Goal: Information Seeking & Learning: Check status

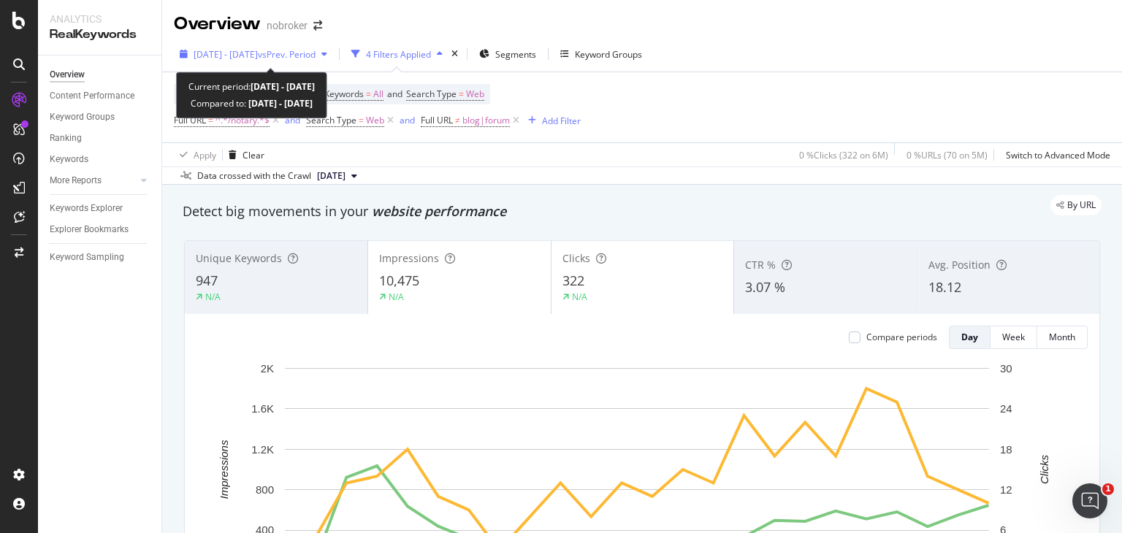
click at [303, 48] on span "vs Prev. Period" at bounding box center [287, 54] width 58 height 12
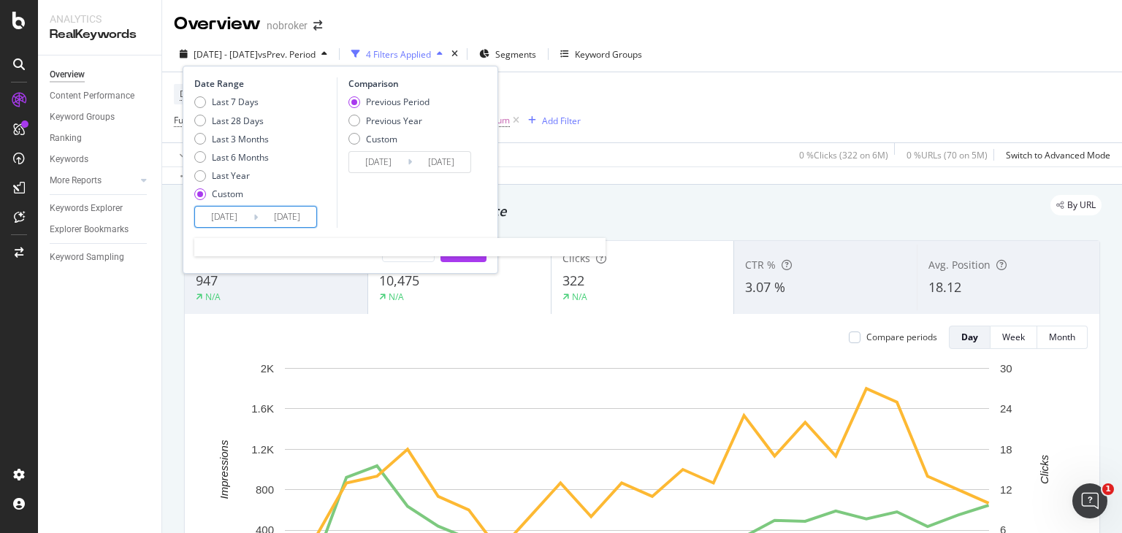
click at [227, 214] on input "[DATE]" at bounding box center [224, 217] width 58 height 20
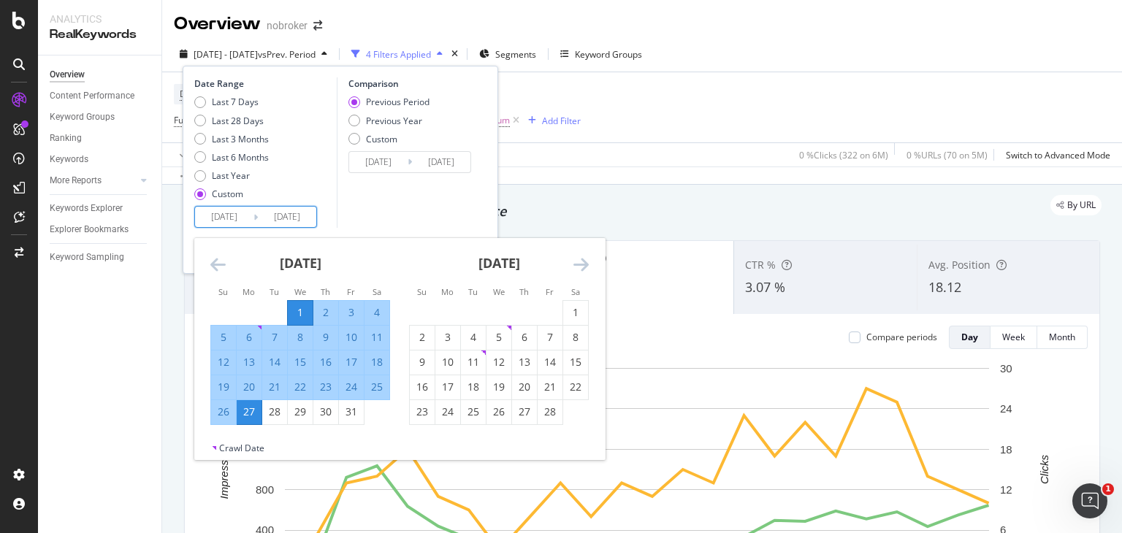
click at [584, 264] on icon "Move forward to switch to the next month." at bounding box center [580, 265] width 15 height 18
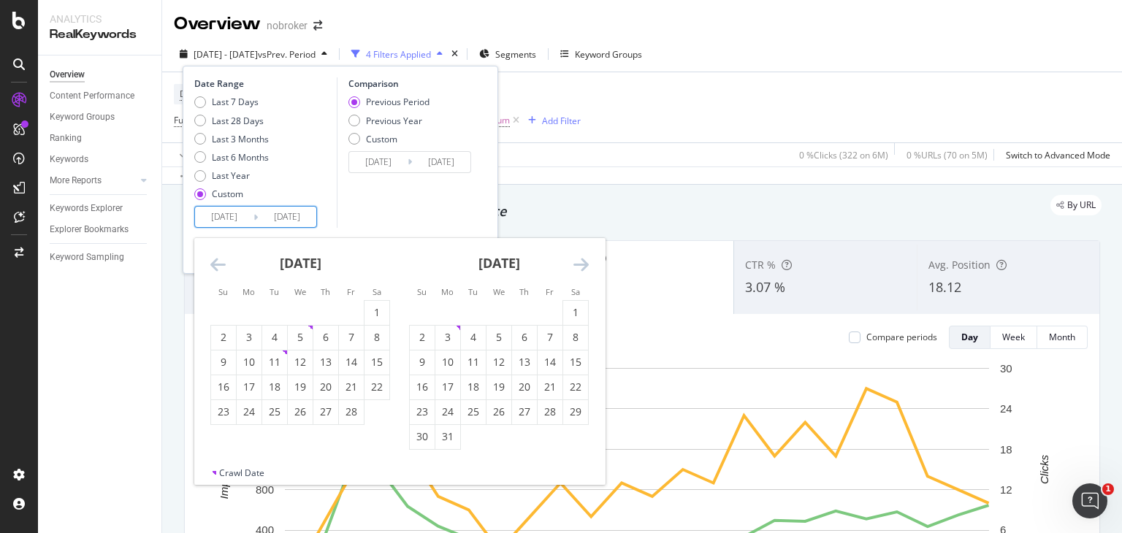
click at [584, 264] on icon "Move forward to switch to the next month." at bounding box center [580, 265] width 15 height 18
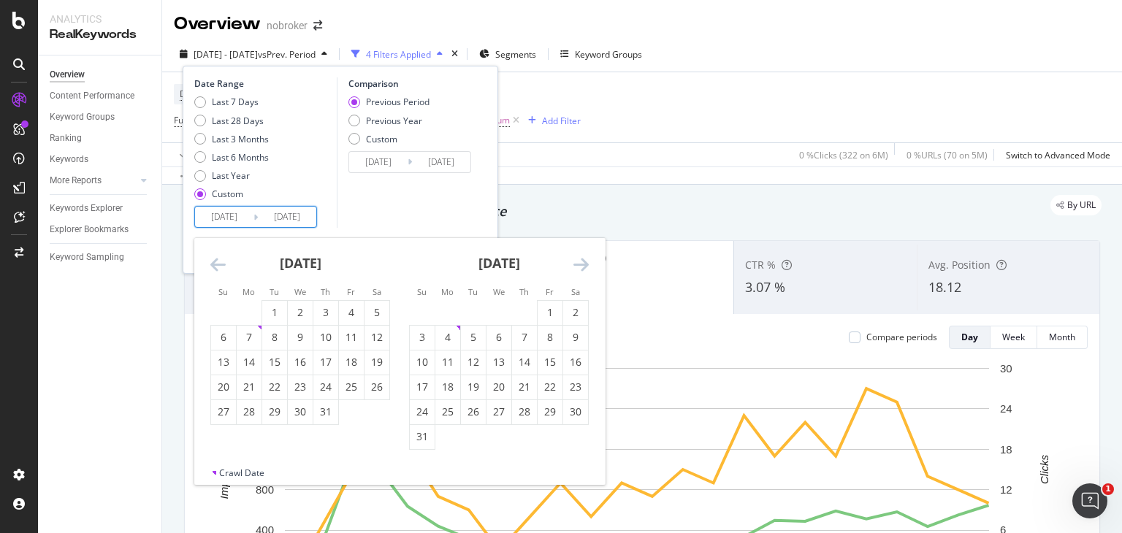
click at [581, 270] on icon "Move forward to switch to the next month." at bounding box center [580, 265] width 15 height 18
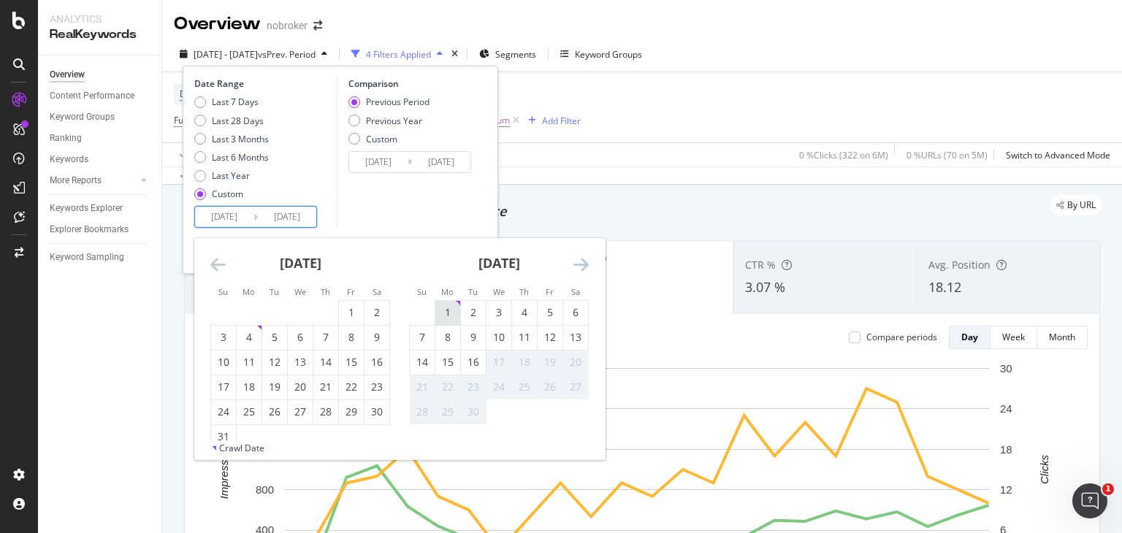
click at [443, 313] on div "1" at bounding box center [447, 312] width 25 height 15
type input "[DATE]"
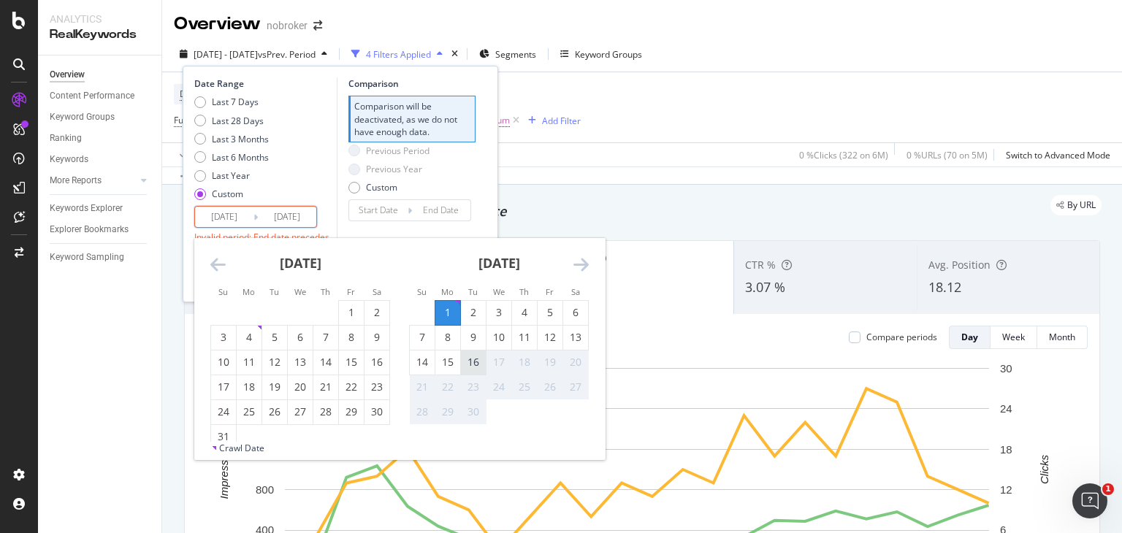
click at [467, 367] on div "16" at bounding box center [473, 362] width 25 height 15
type input "[DATE]"
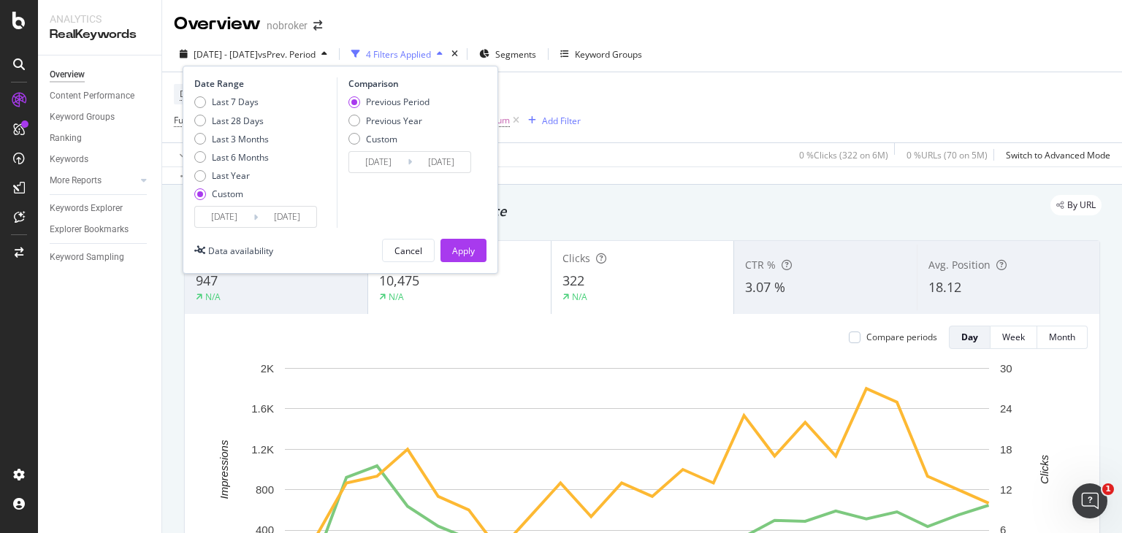
click at [457, 237] on div "Date Range Last 7 Days Last 28 Days Last 3 Months Last 6 Months Last Year Custo…" at bounding box center [341, 170] width 316 height 208
click at [462, 249] on div "Apply" at bounding box center [463, 251] width 23 height 12
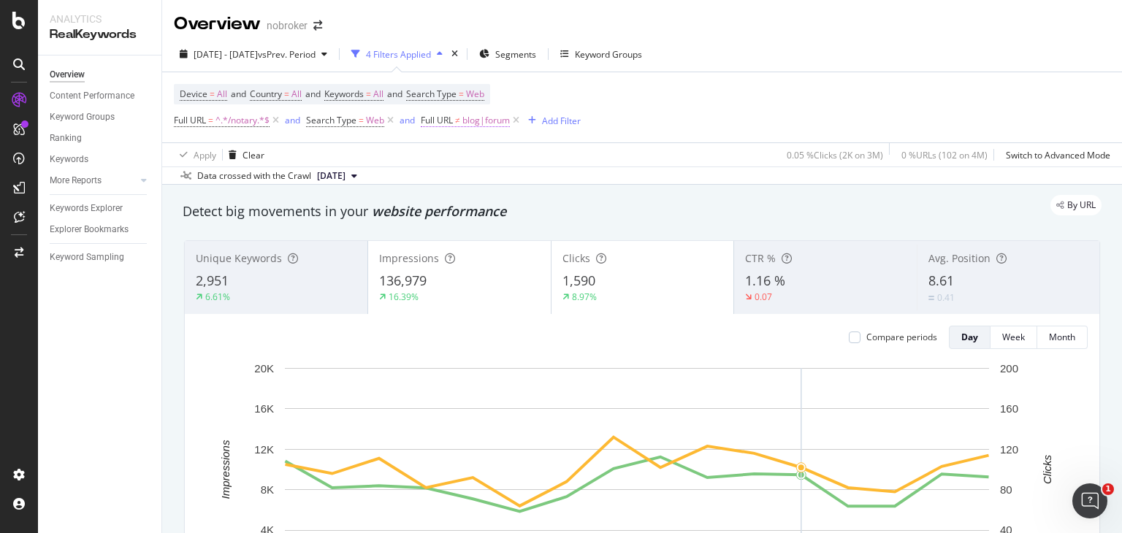
click at [463, 120] on span "Full URL ≠ blog|forum" at bounding box center [465, 120] width 89 height 13
click at [508, 186] on input "blog|forum" at bounding box center [504, 180] width 138 height 23
paste input "guides"
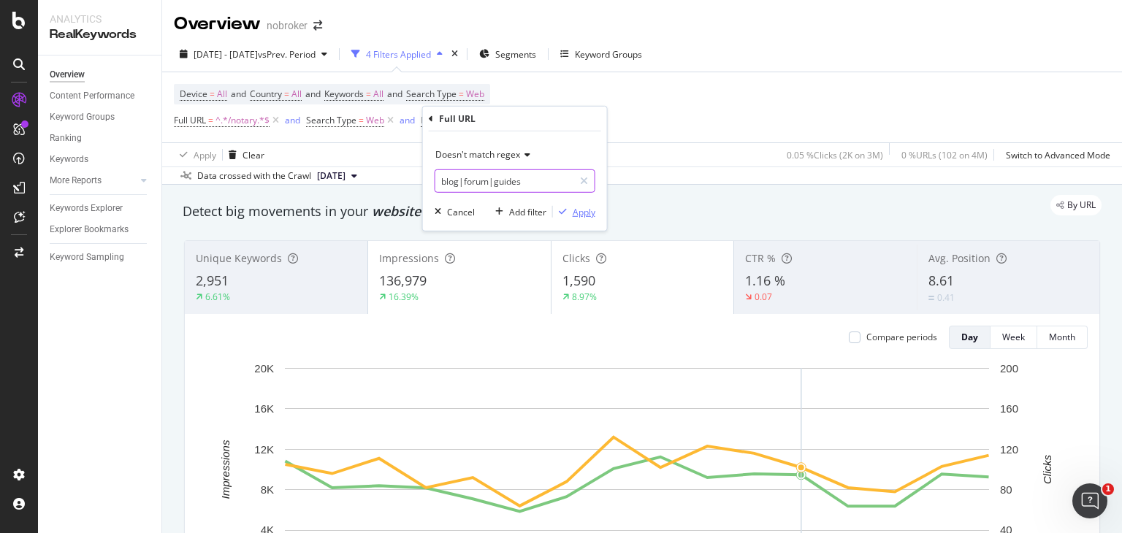
type input "blog|forum|guides"
click at [590, 208] on div "Apply" at bounding box center [584, 211] width 23 height 12
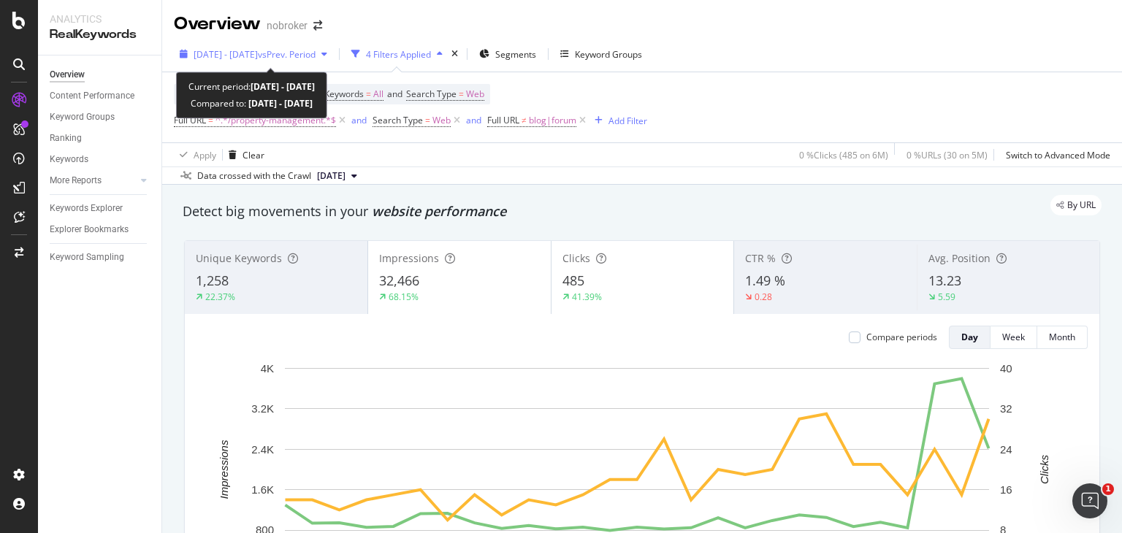
click at [258, 58] on span "[DATE] - [DATE]" at bounding box center [226, 54] width 64 height 12
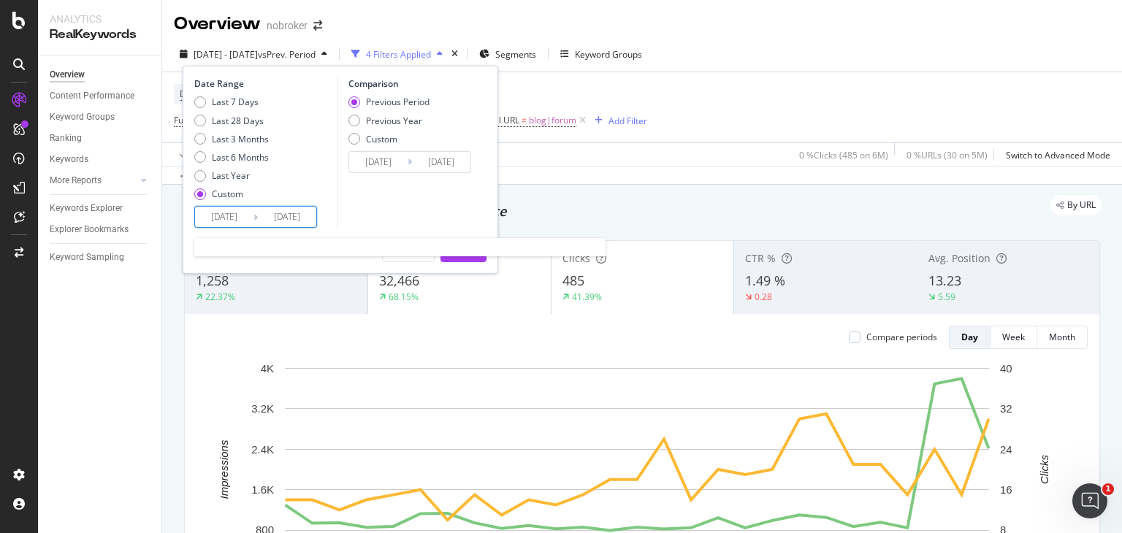
click at [244, 214] on input "[DATE]" at bounding box center [224, 217] width 58 height 20
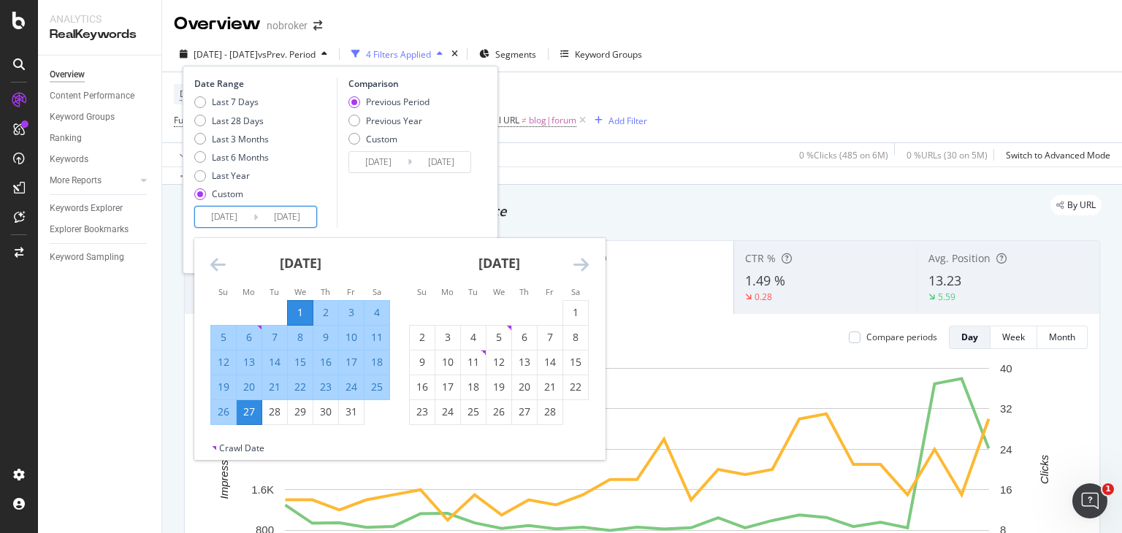
click at [579, 261] on icon "Move forward to switch to the next month." at bounding box center [580, 265] width 15 height 18
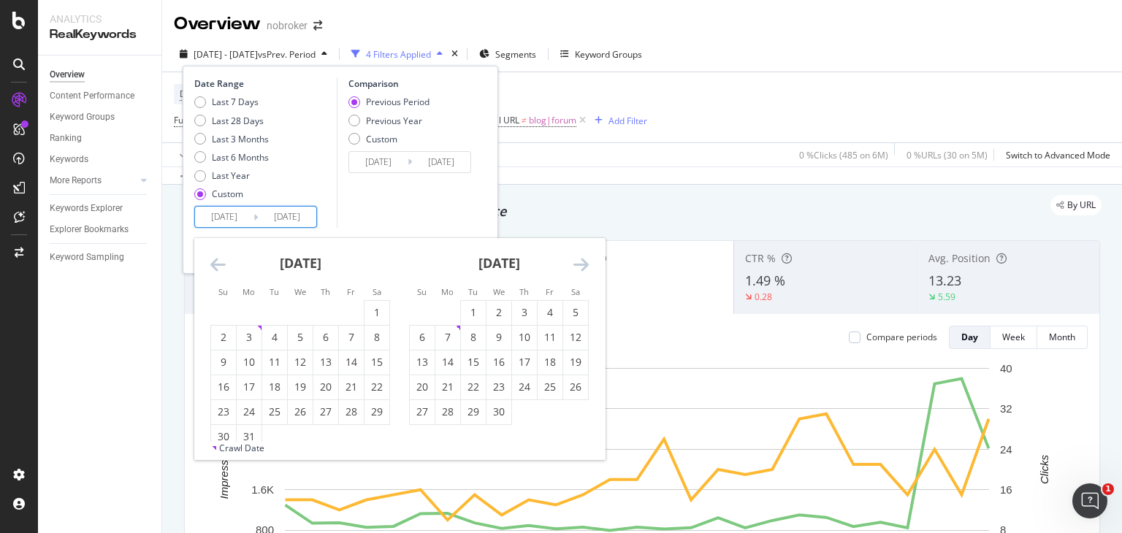
click at [579, 261] on icon "Move forward to switch to the next month." at bounding box center [580, 265] width 15 height 18
click at [579, 259] on icon "Move forward to switch to the next month." at bounding box center [580, 265] width 15 height 18
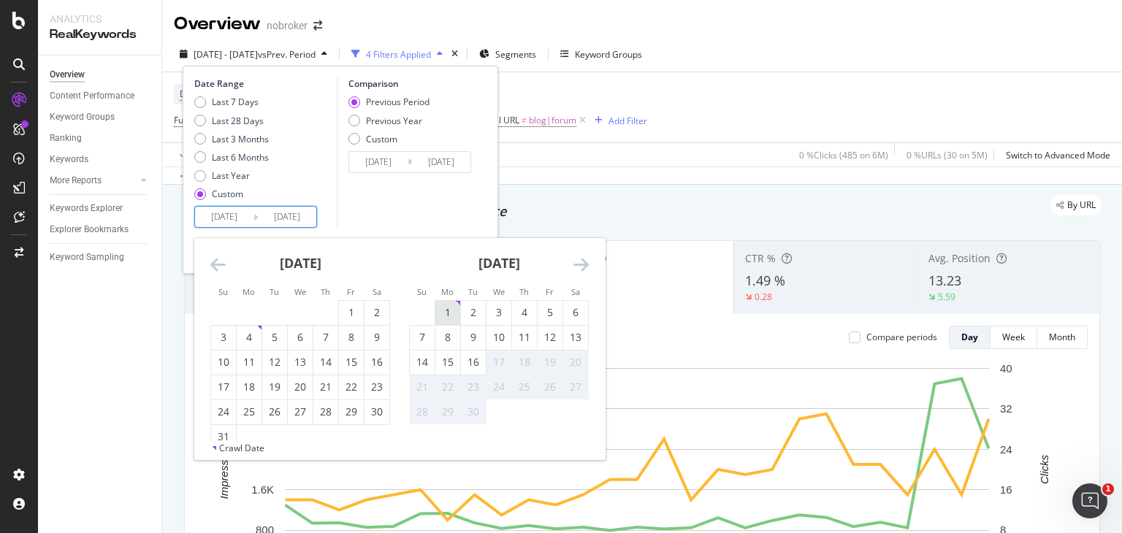
click at [449, 307] on div "1" at bounding box center [447, 312] width 25 height 15
type input "[DATE]"
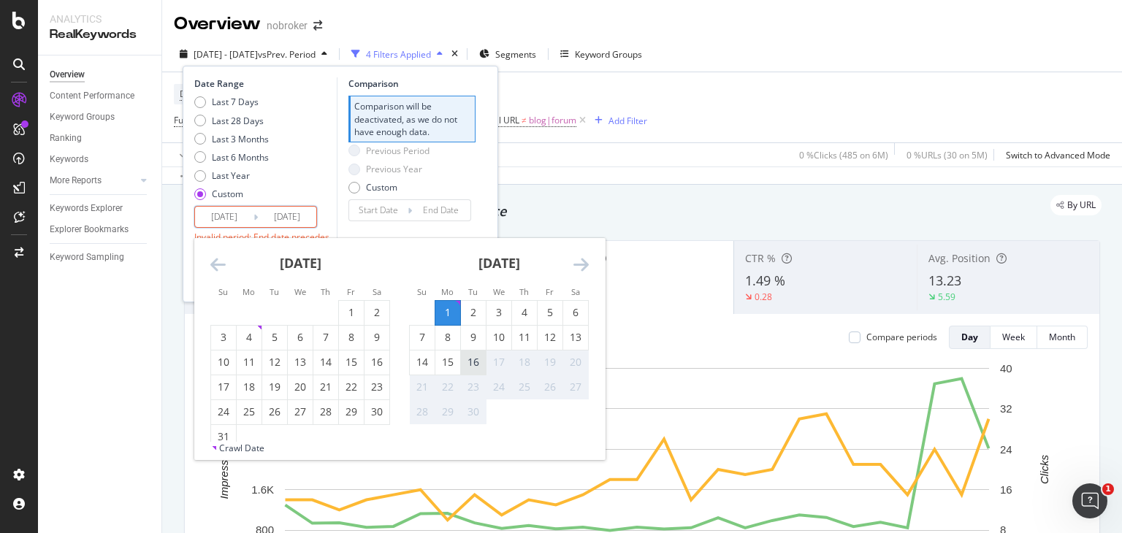
click at [478, 366] on div "16" at bounding box center [473, 362] width 25 height 15
type input "[DATE]"
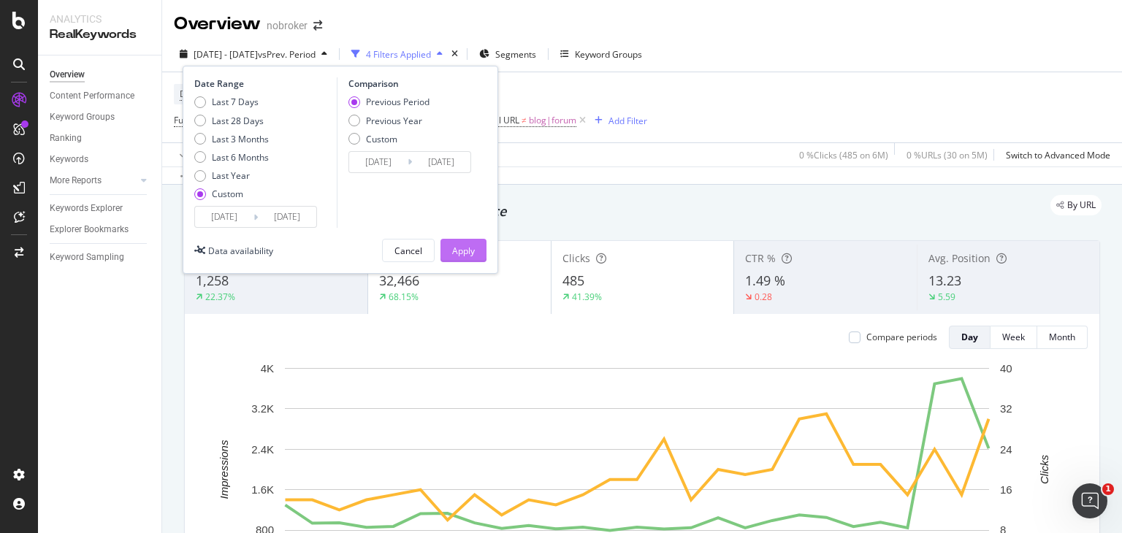
click at [462, 251] on div "Apply" at bounding box center [463, 251] width 23 height 12
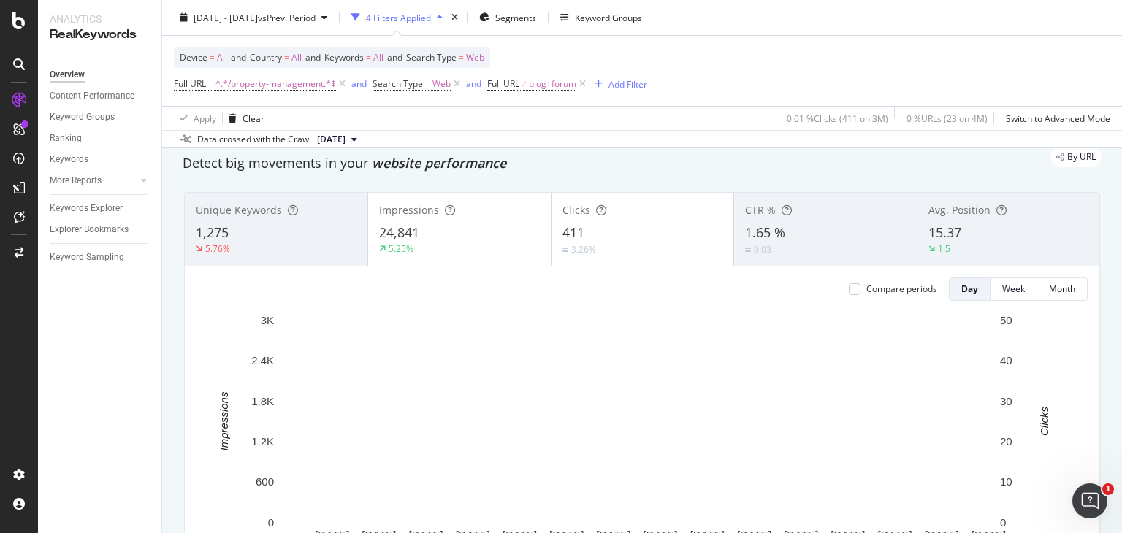
scroll to position [49, 0]
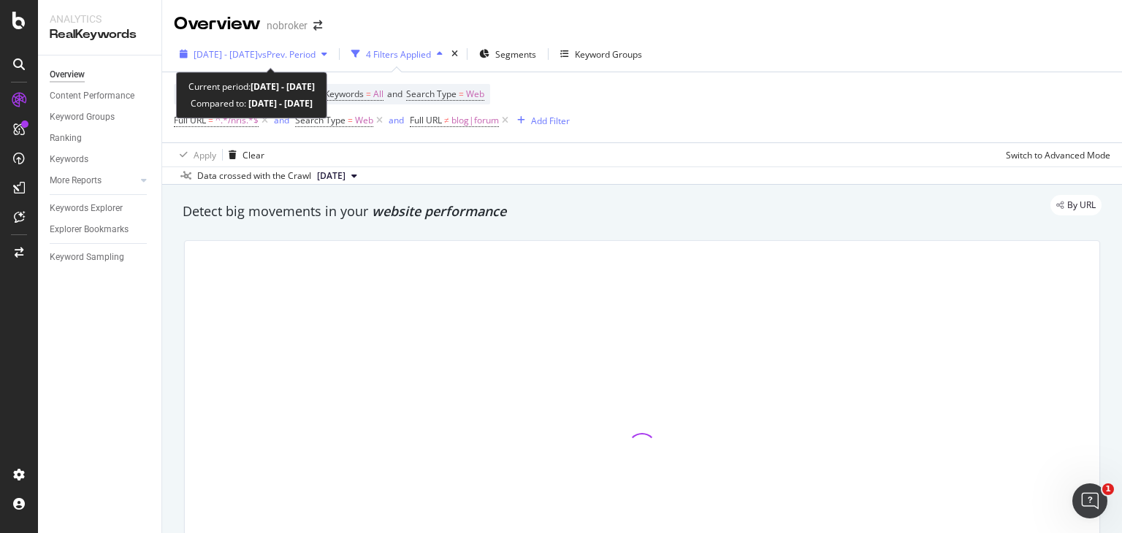
click at [310, 56] on span "vs Prev. Period" at bounding box center [287, 54] width 58 height 12
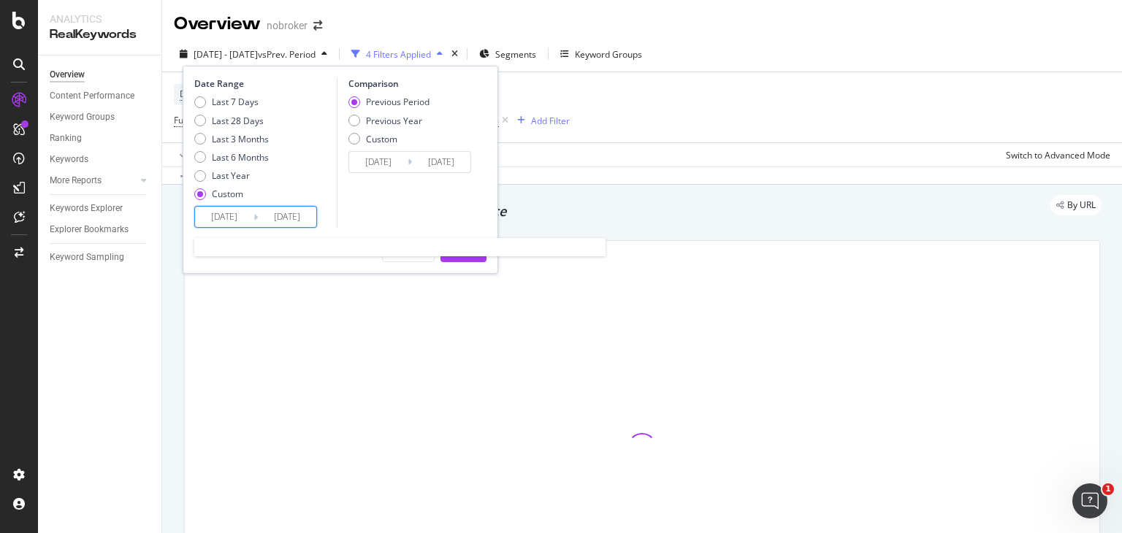
click at [264, 214] on input "[DATE]" at bounding box center [287, 217] width 58 height 20
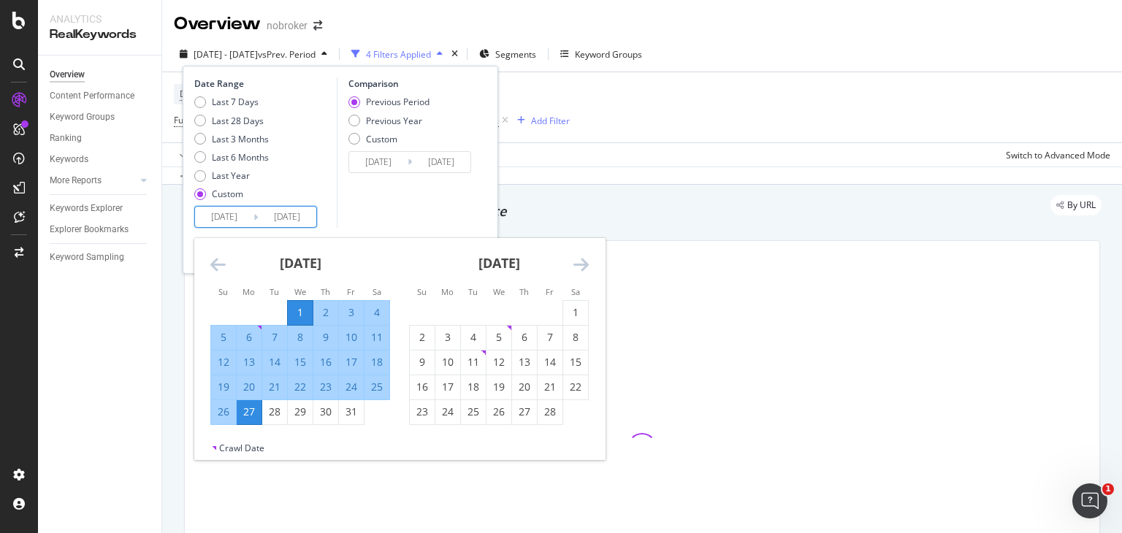
click at [577, 259] on icon "Move forward to switch to the next month." at bounding box center [580, 265] width 15 height 18
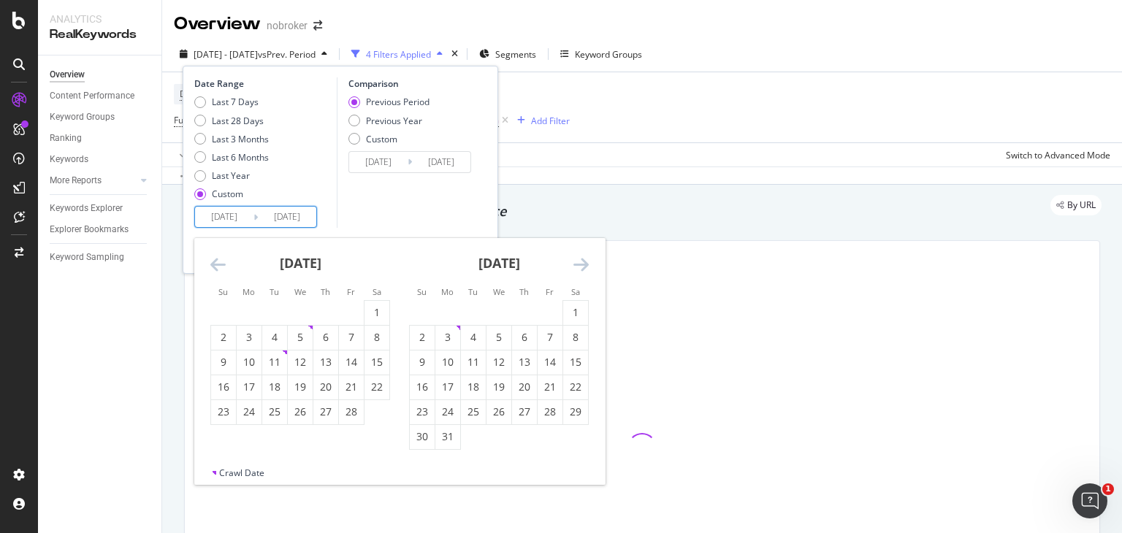
click at [577, 259] on icon "Move forward to switch to the next month." at bounding box center [580, 265] width 15 height 18
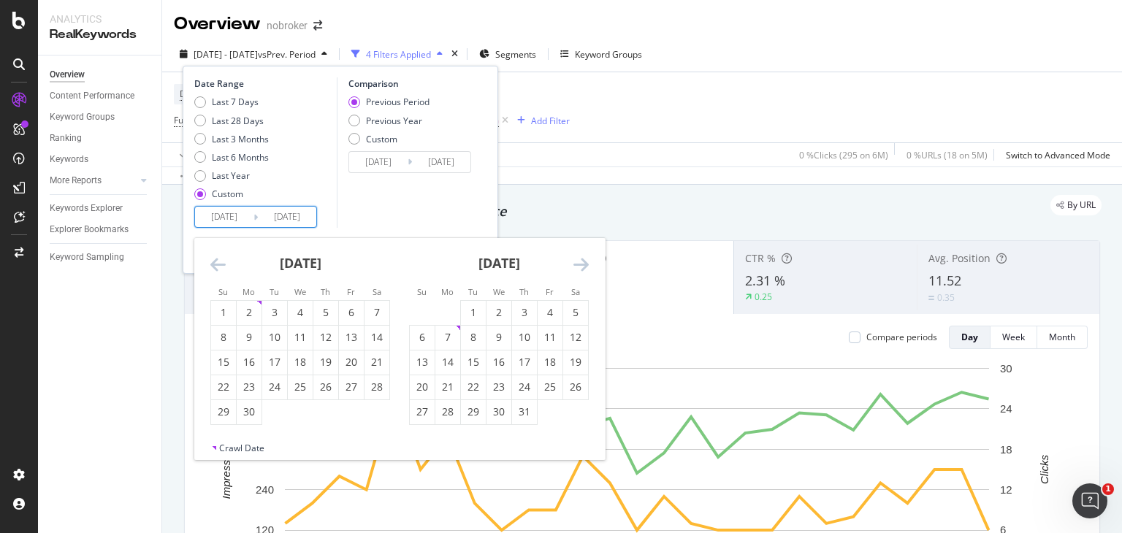
click at [577, 259] on icon "Move forward to switch to the next month." at bounding box center [580, 265] width 15 height 18
click at [443, 314] on div "1" at bounding box center [447, 312] width 25 height 15
type input "[DATE]"
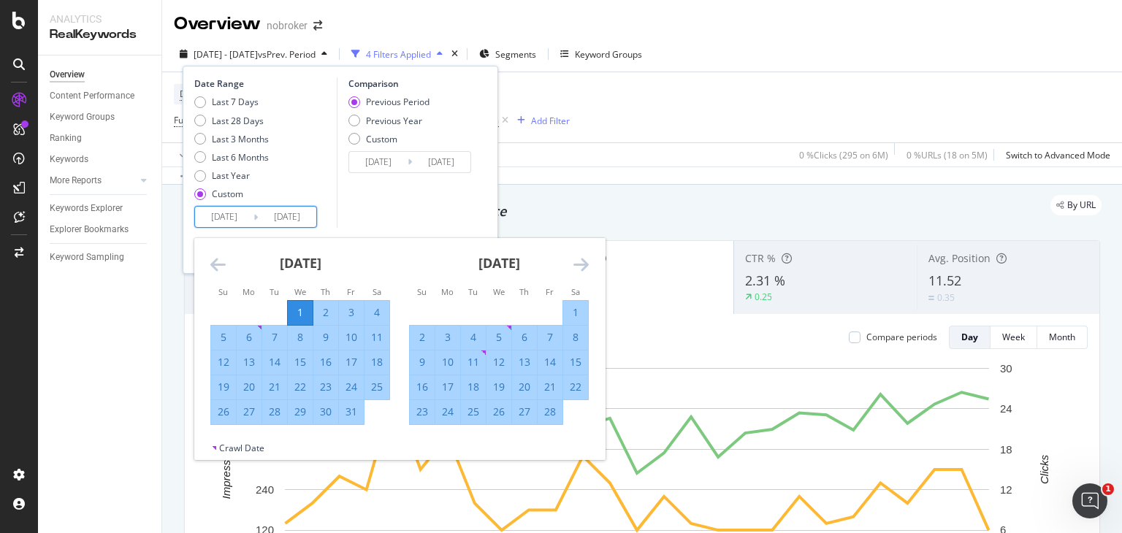
click at [283, 220] on input "[DATE]" at bounding box center [287, 217] width 58 height 20
click at [576, 266] on icon "Move forward to switch to the next month." at bounding box center [580, 265] width 15 height 18
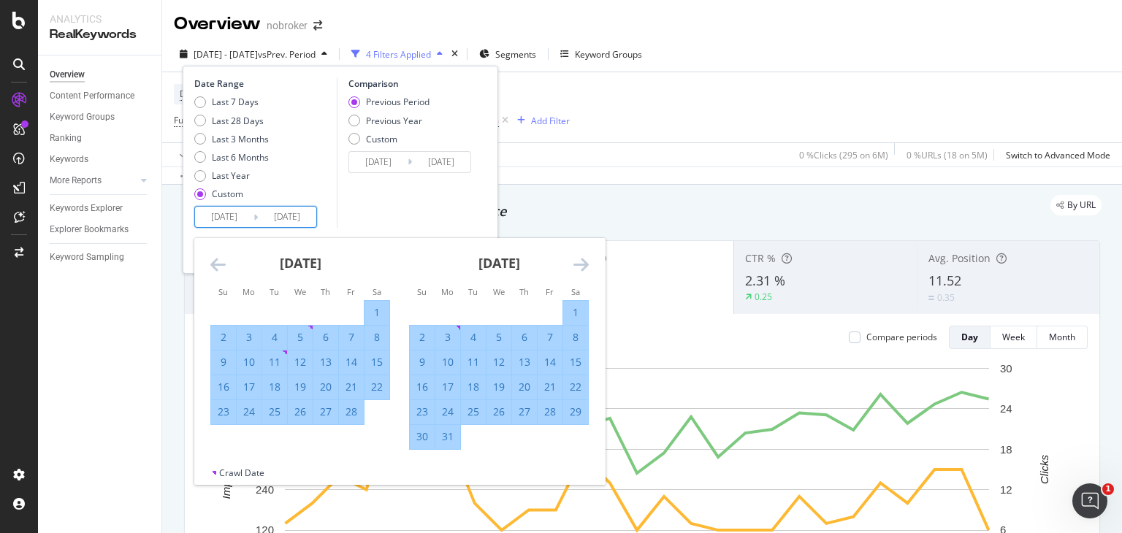
click at [576, 266] on icon "Move forward to switch to the next month." at bounding box center [580, 265] width 15 height 18
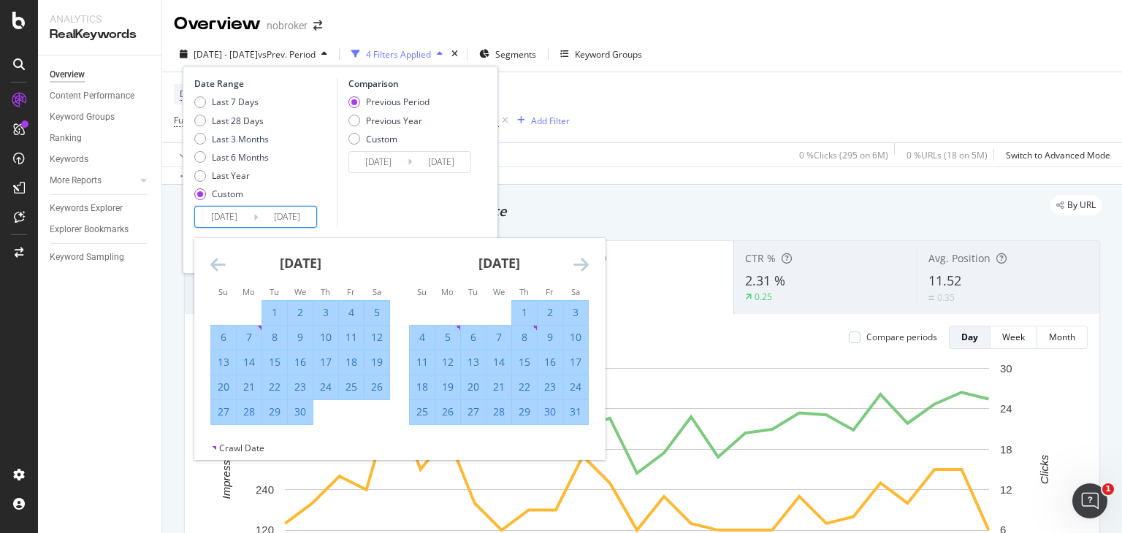
click at [576, 266] on icon "Move forward to switch to the next month." at bounding box center [580, 265] width 15 height 18
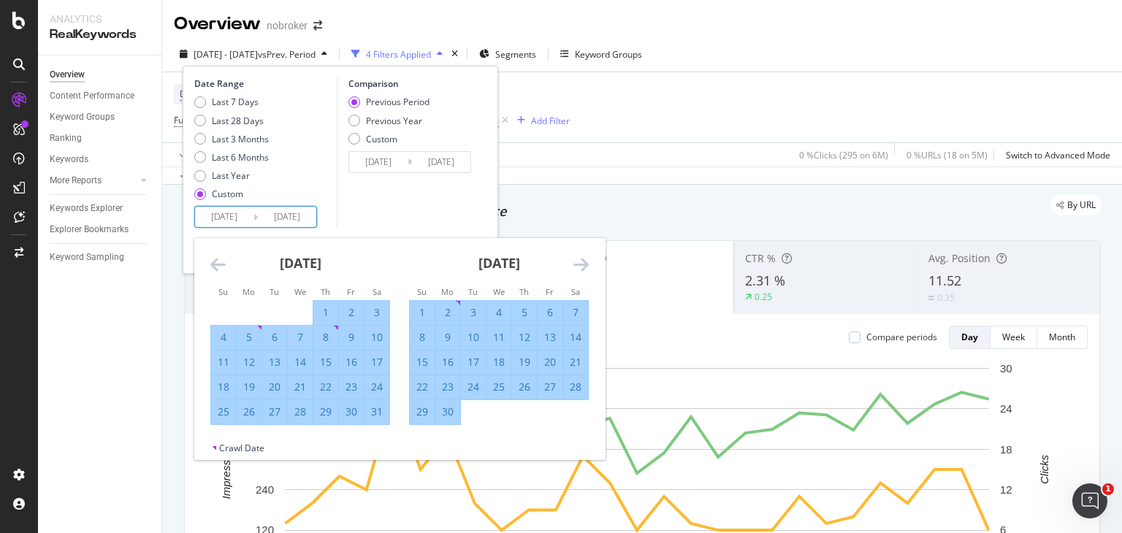
click at [576, 266] on icon "Move forward to switch to the next month." at bounding box center [580, 265] width 15 height 18
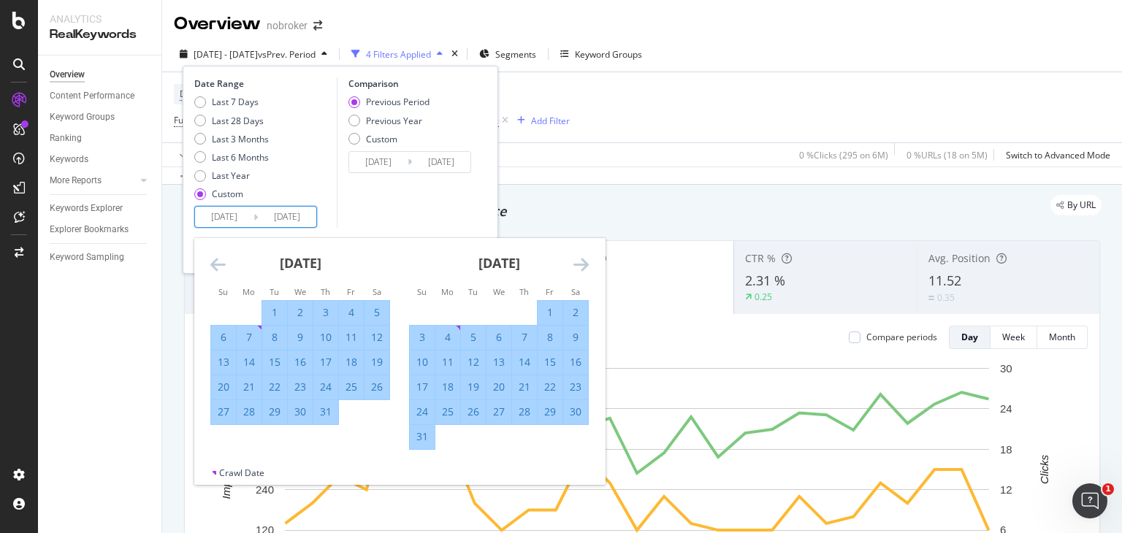
click at [576, 266] on icon "Move forward to switch to the next month." at bounding box center [580, 265] width 15 height 18
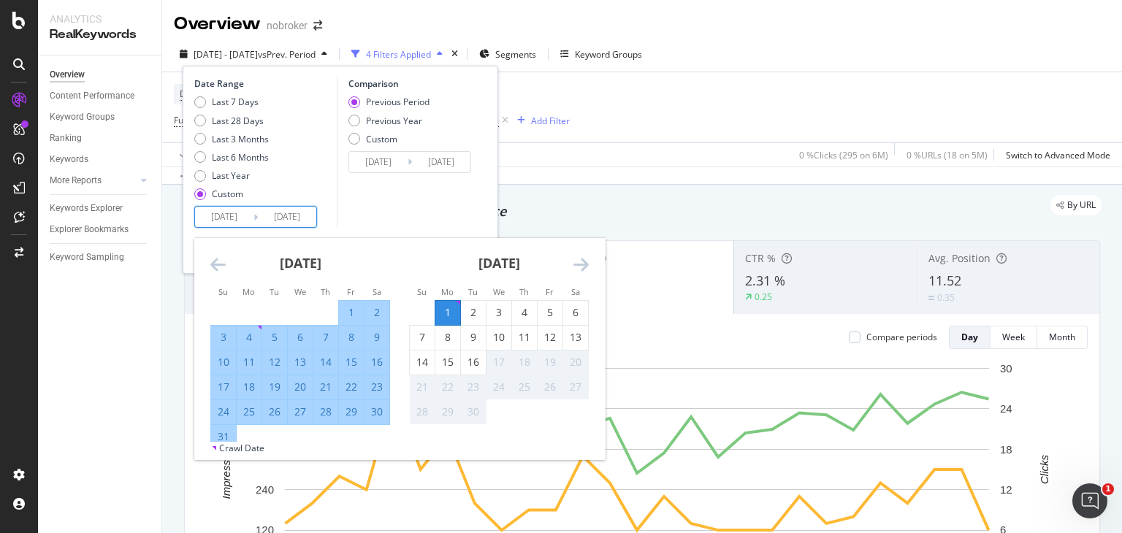
click at [576, 266] on icon "Move forward to switch to the next month." at bounding box center [580, 265] width 15 height 18
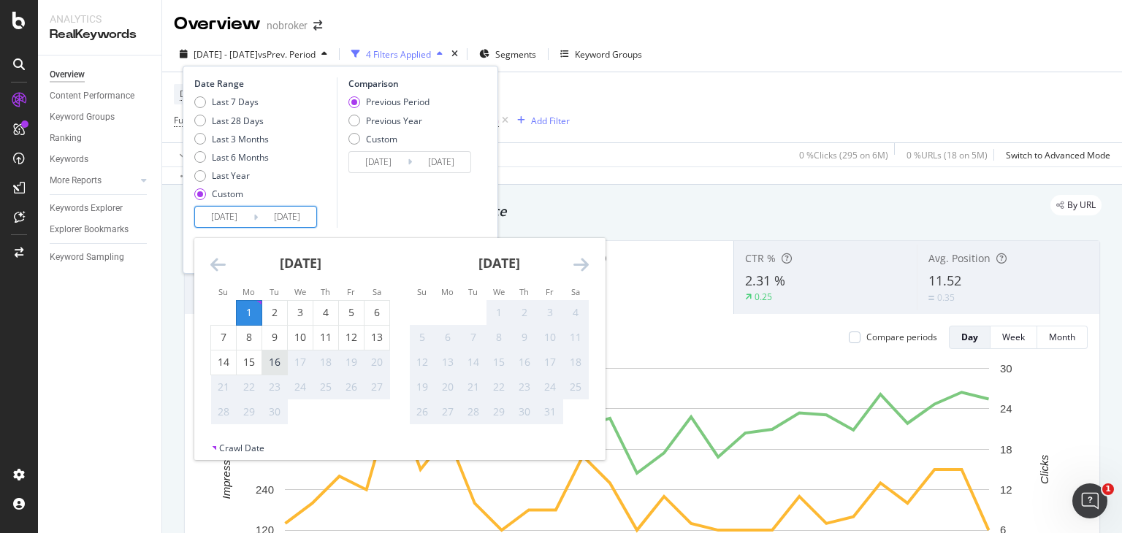
click at [275, 361] on div "16" at bounding box center [274, 362] width 25 height 15
type input "[DATE]"
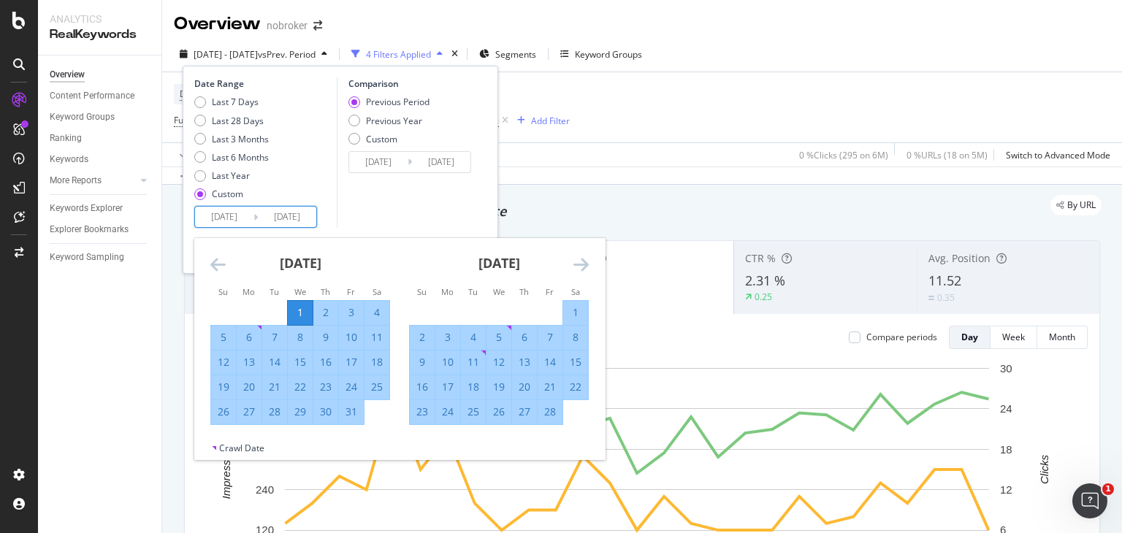
click at [232, 215] on input "[DATE]" at bounding box center [224, 217] width 58 height 20
type input "[DATE]"
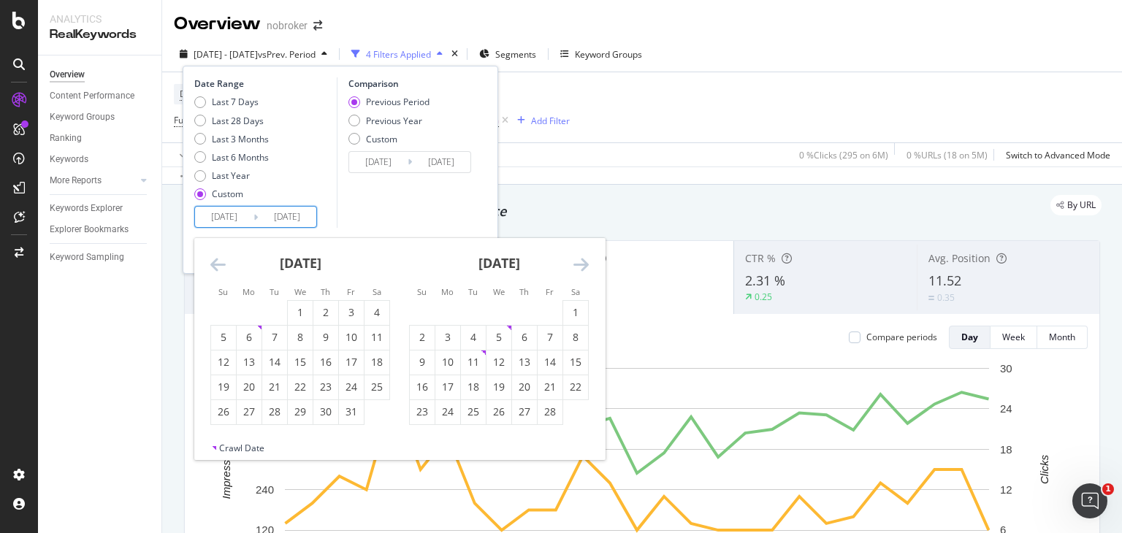
click at [422, 211] on div "Comparison Previous Period Previous Year Custom [DATE] Navigate forward to inte…" at bounding box center [406, 152] width 139 height 150
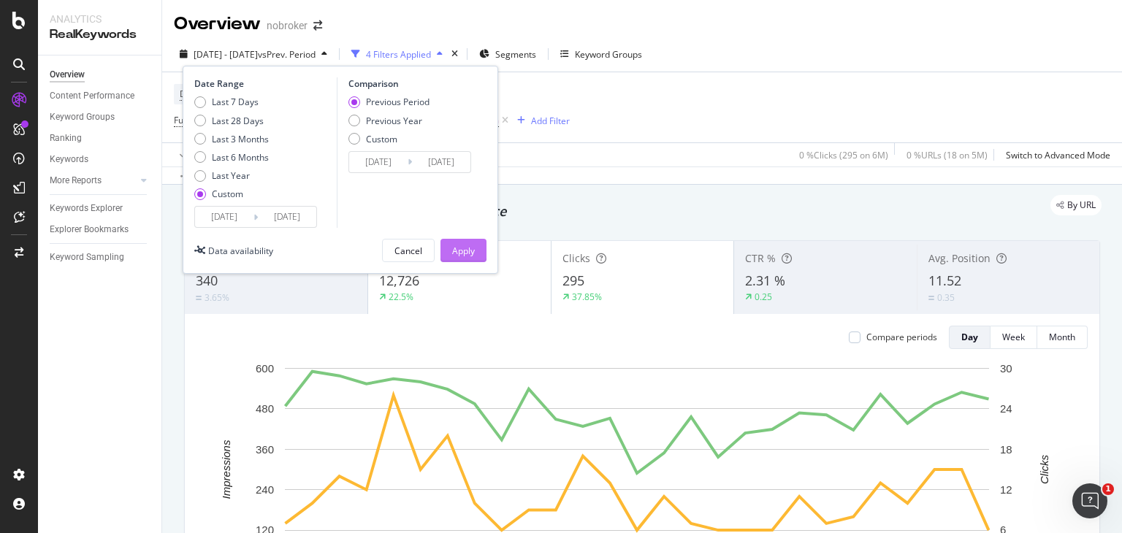
click at [470, 252] on div "Apply" at bounding box center [463, 251] width 23 height 12
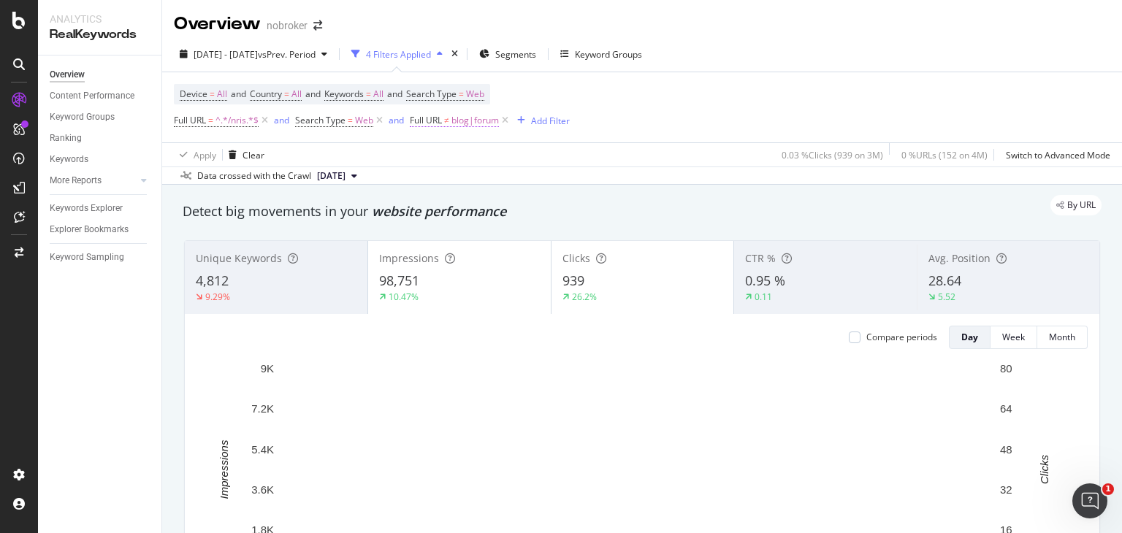
click at [465, 127] on span "blog|forum" at bounding box center [474, 120] width 47 height 20
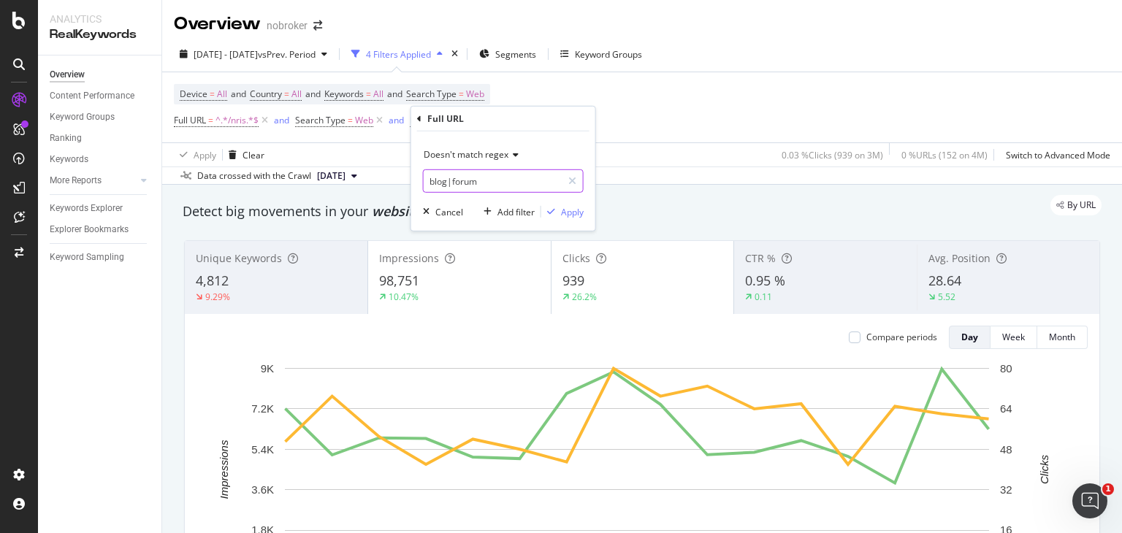
click at [478, 185] on input "blog|forum" at bounding box center [493, 180] width 138 height 23
paste input "nri-guides"
type input "blog|forum|nri-guides"
click at [562, 213] on div "Apply" at bounding box center [572, 211] width 23 height 12
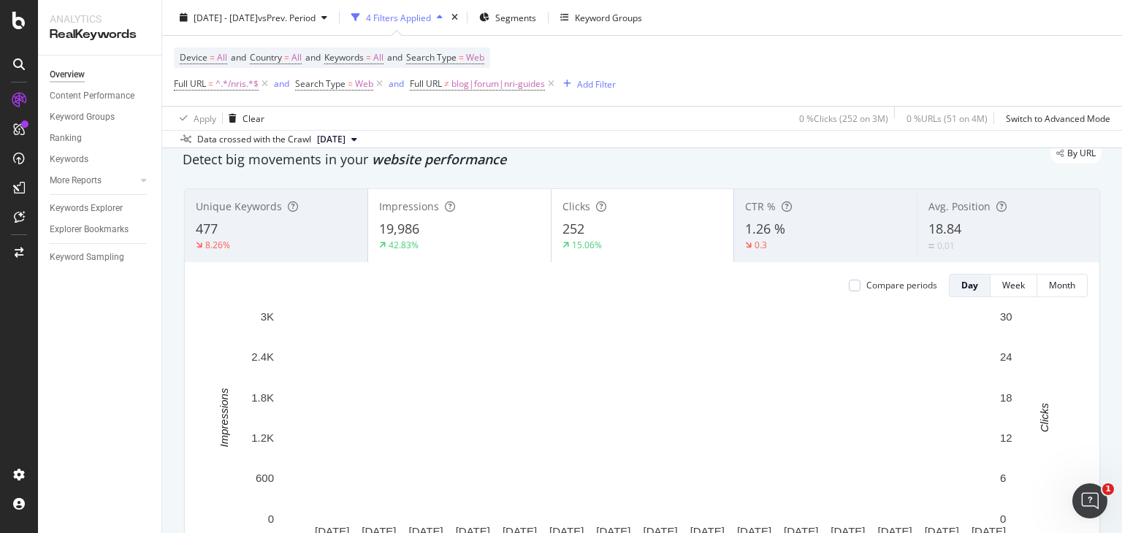
scroll to position [53, 0]
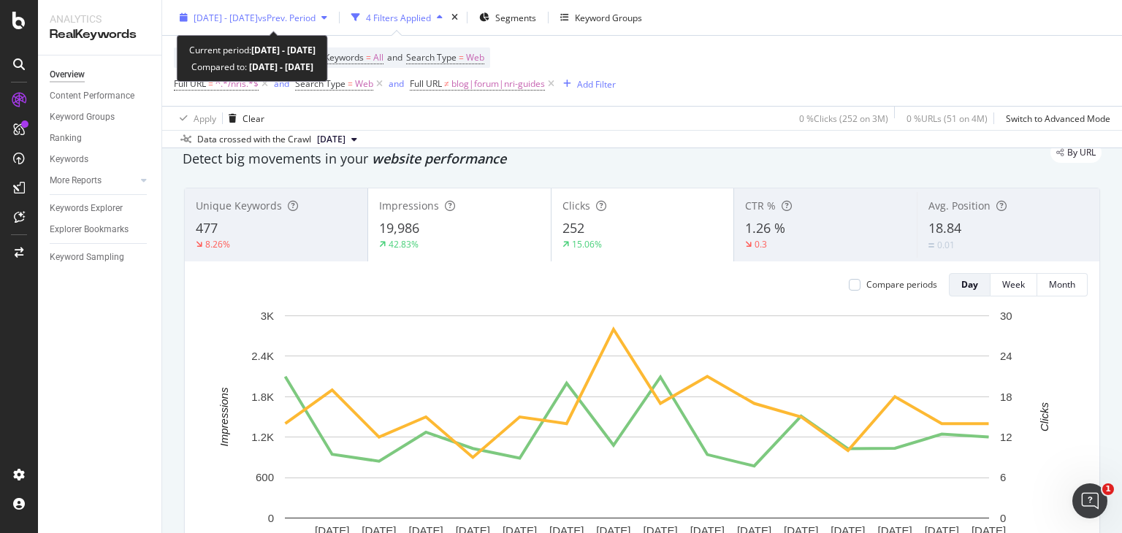
click at [309, 18] on span "vs Prev. Period" at bounding box center [287, 17] width 58 height 12
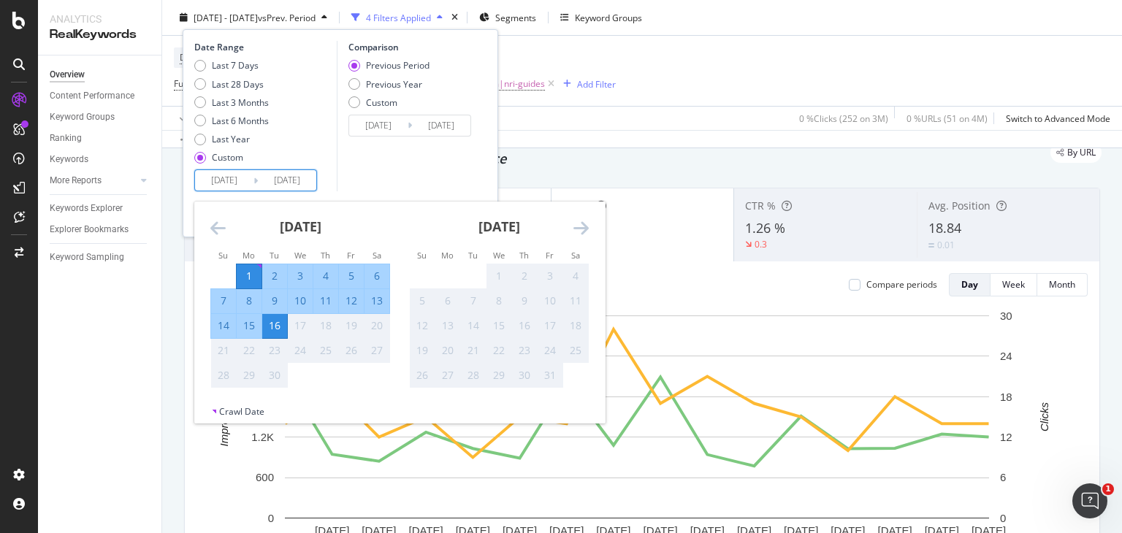
click at [229, 175] on input "[DATE]" at bounding box center [224, 180] width 58 height 20
click at [209, 229] on div "[DATE] 1 2 3 4 5 6 7 8 9 10 11 12 13 14 15 16 17 18 19 20 21 22 23 24 25 26 27 …" at bounding box center [300, 295] width 199 height 187
click at [220, 227] on icon "Move backward to switch to the previous month." at bounding box center [217, 228] width 15 height 18
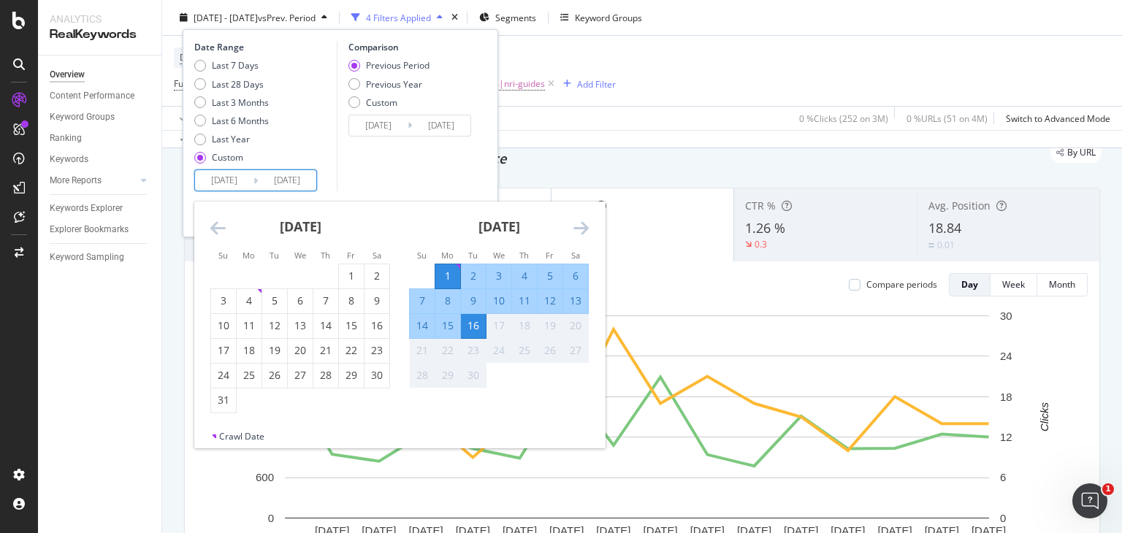
click at [220, 227] on icon "Move backward to switch to the previous month." at bounding box center [217, 228] width 15 height 18
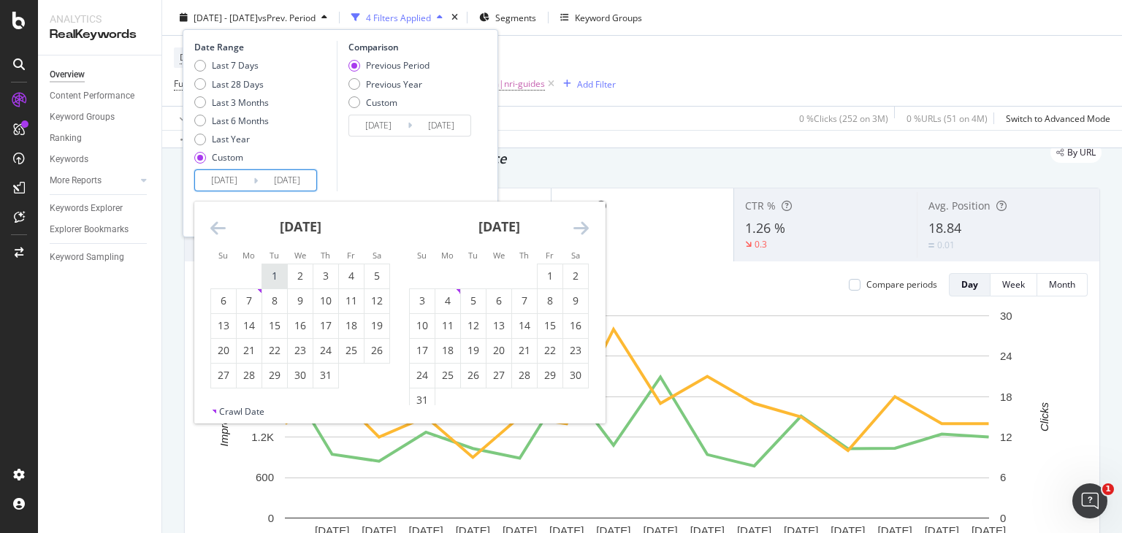
click at [275, 270] on div "1" at bounding box center [274, 276] width 25 height 15
type input "[DATE]"
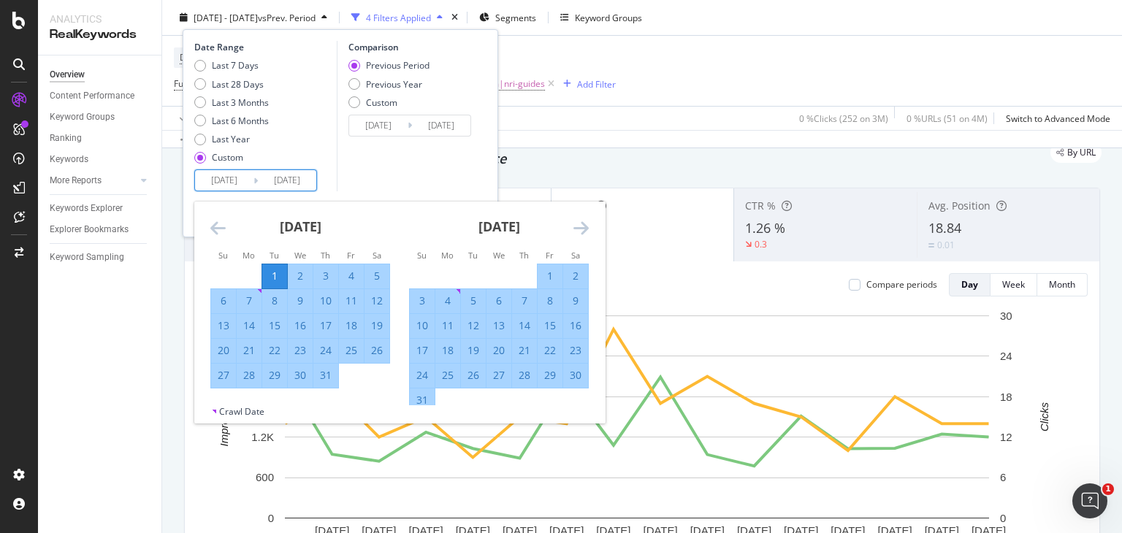
click at [325, 372] on div "31" at bounding box center [325, 375] width 25 height 15
type input "[DATE]"
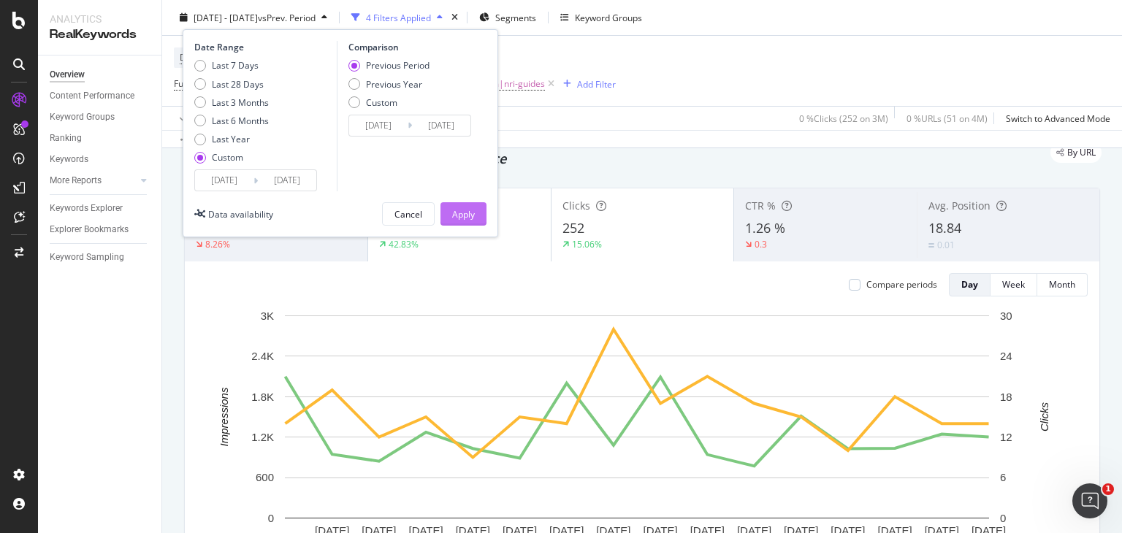
click at [459, 210] on div "Apply" at bounding box center [463, 213] width 23 height 12
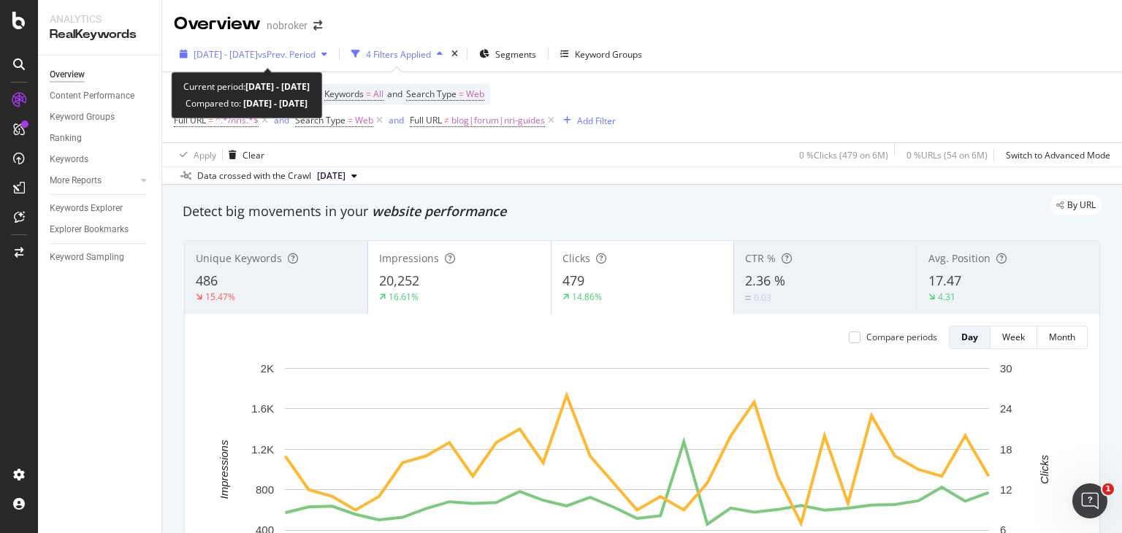
click at [316, 56] on span "vs Prev. Period" at bounding box center [287, 54] width 58 height 12
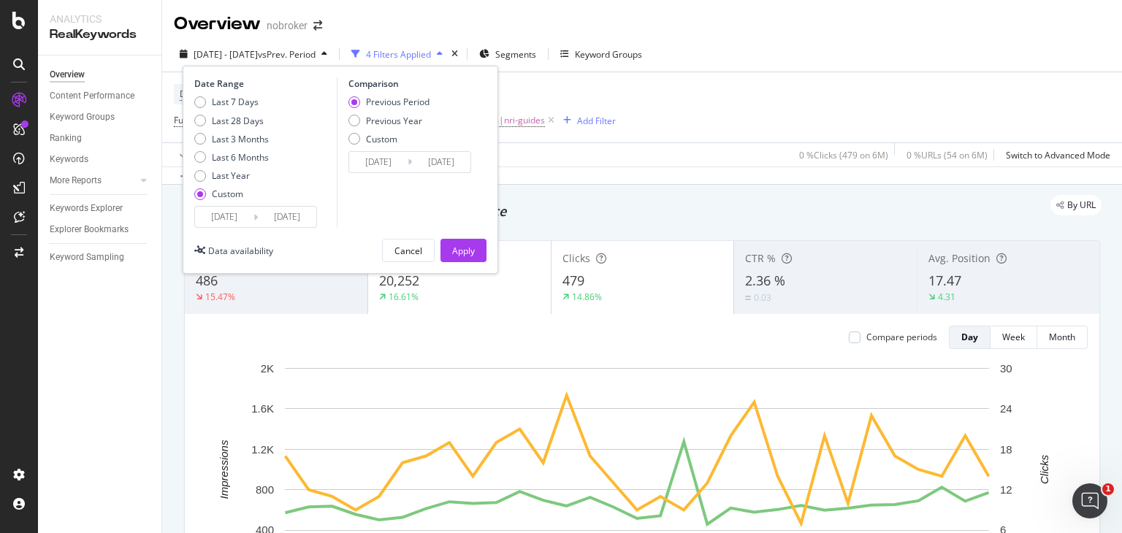
click at [261, 228] on div "Date Range Last 7 Days Last 28 Days Last 3 Months Last 6 Months Last Year Custo…" at bounding box center [341, 170] width 316 height 208
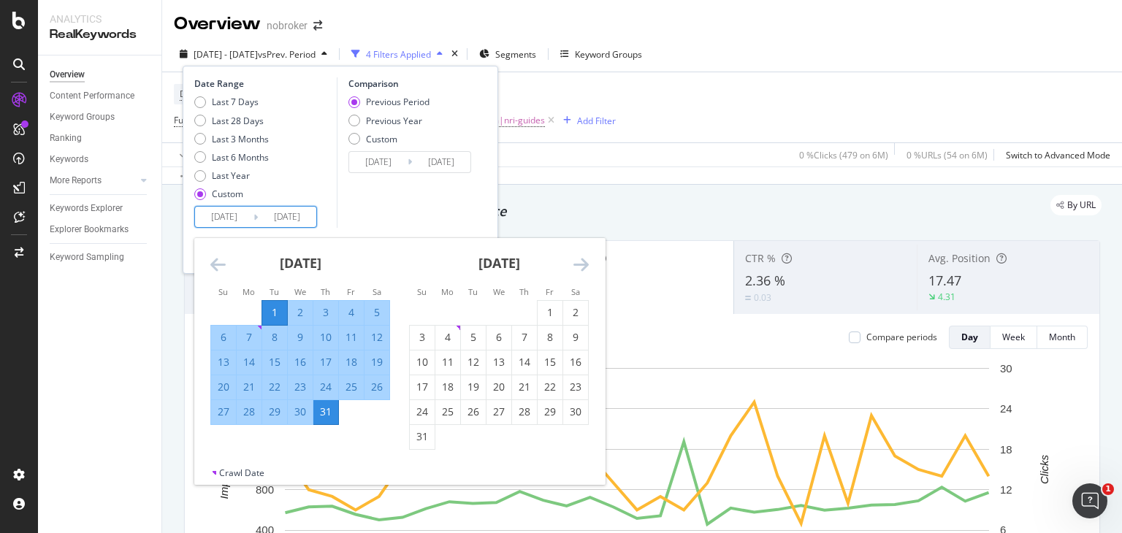
click at [280, 220] on input "[DATE]" at bounding box center [287, 217] width 58 height 20
click at [552, 310] on div "1" at bounding box center [550, 312] width 25 height 15
type input "[DATE]"
click at [265, 209] on input "[DATE]" at bounding box center [287, 217] width 58 height 20
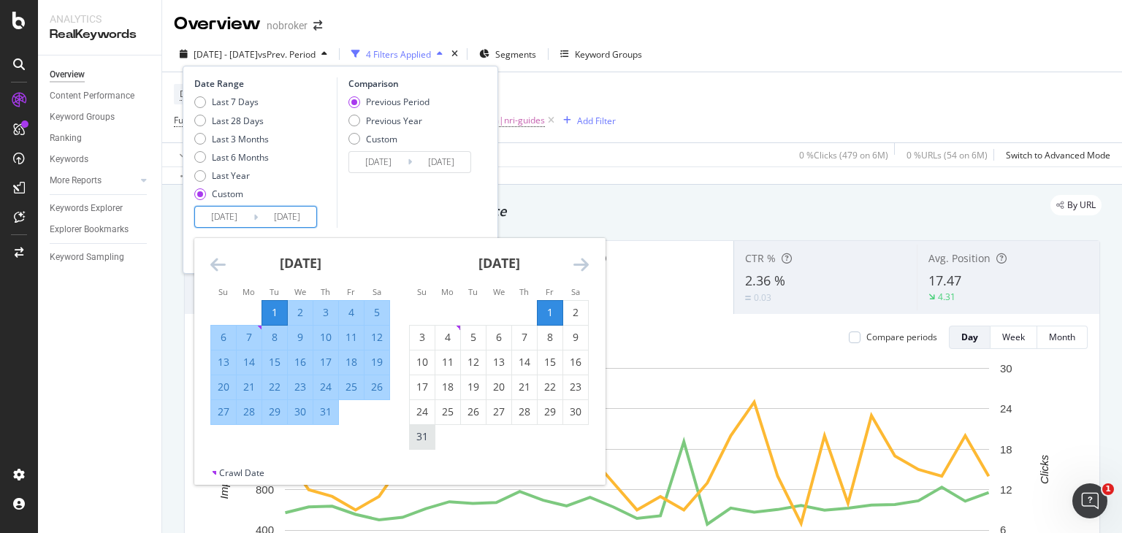
click at [424, 432] on div "31" at bounding box center [422, 437] width 25 height 15
type input "[DATE]"
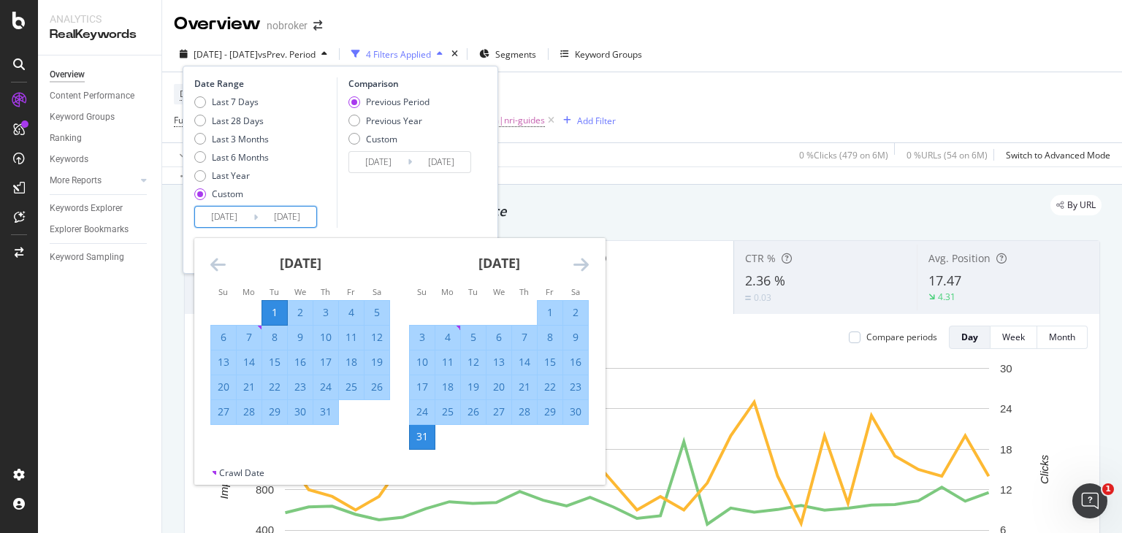
click at [237, 214] on input "[DATE]" at bounding box center [224, 217] width 58 height 20
click at [234, 213] on input "[DATE]" at bounding box center [224, 217] width 58 height 20
type input "[DATE]"
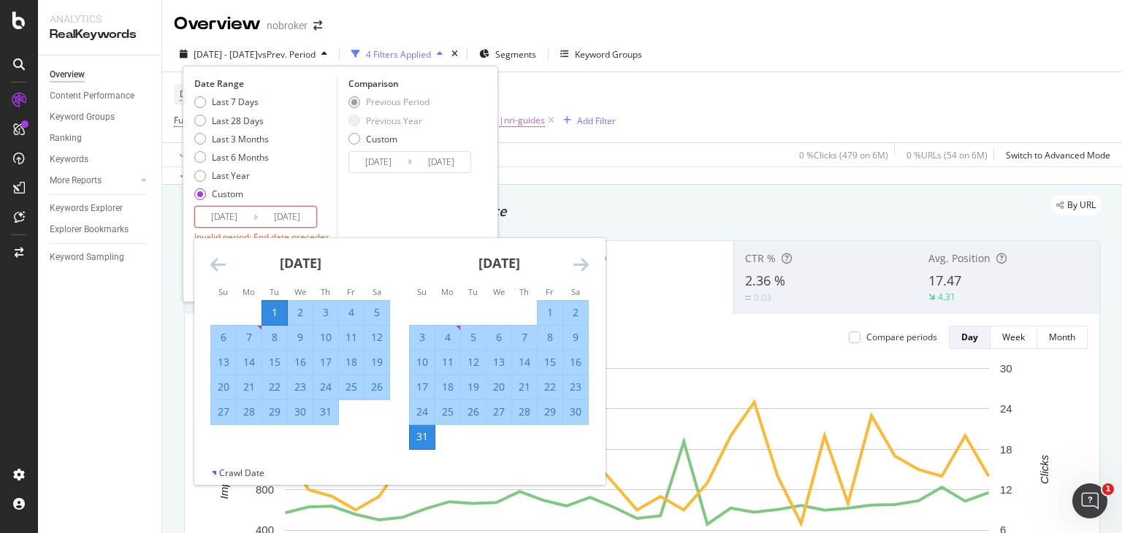
type input "[DATE]"
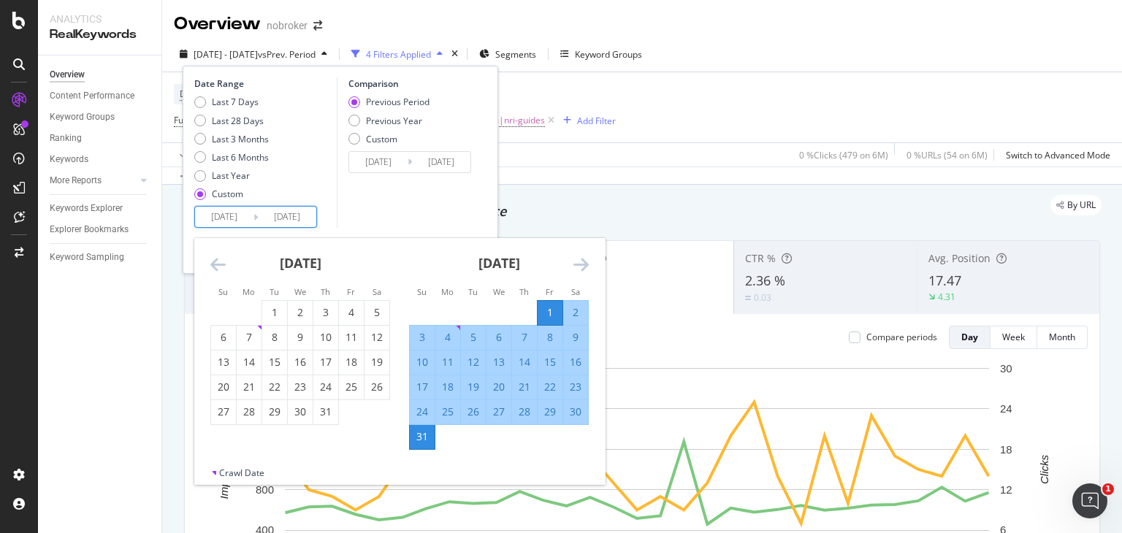
click at [421, 213] on div "Comparison Previous Period Previous Year Custom [DATE] Navigate forward to inte…" at bounding box center [406, 152] width 139 height 150
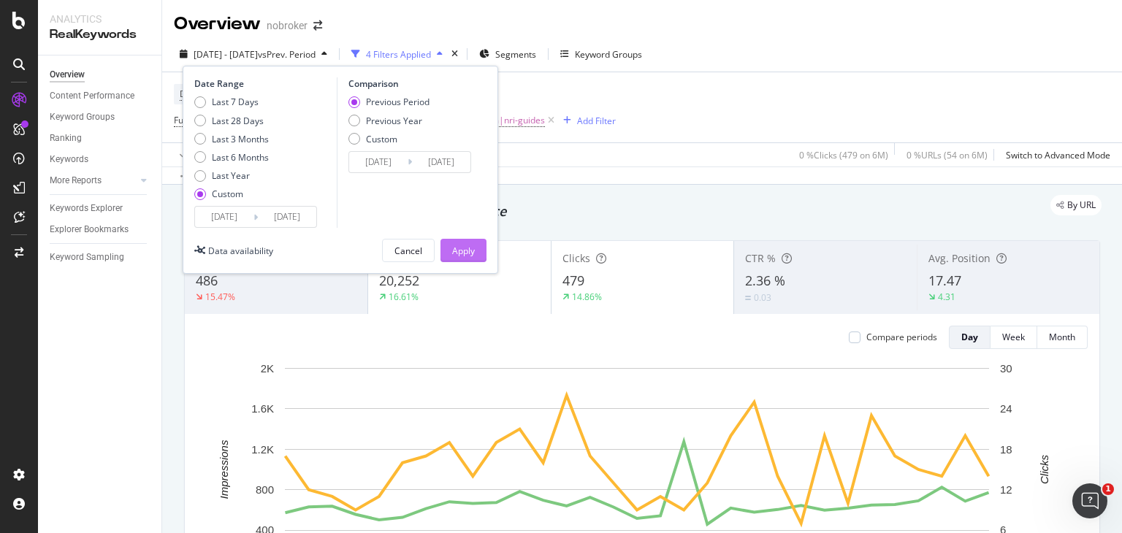
click at [471, 252] on div "Apply" at bounding box center [463, 251] width 23 height 12
